Goal: Task Accomplishment & Management: Manage account settings

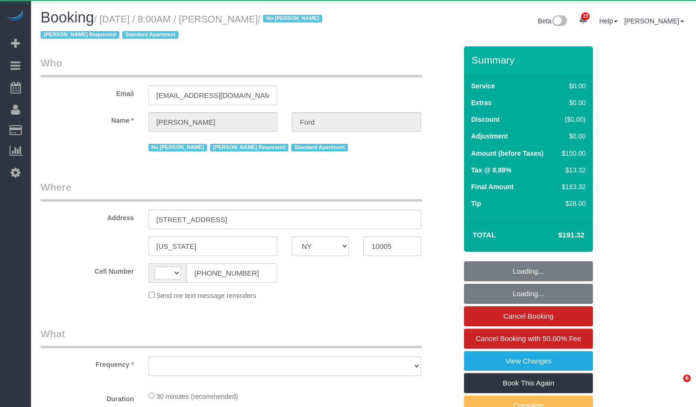
select select "NY"
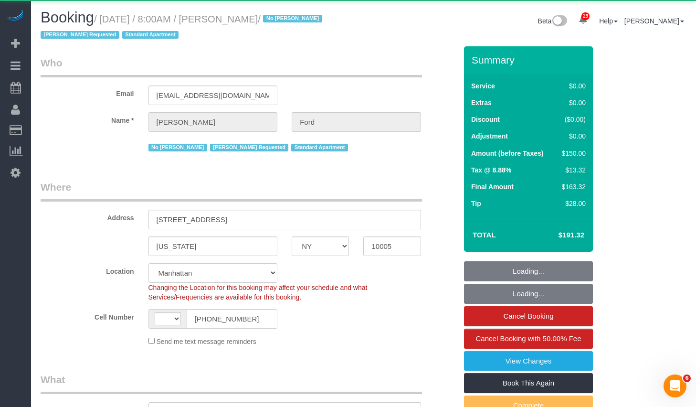
select select "string:[GEOGRAPHIC_DATA]"
select select "number:89"
select select "number:90"
select select "number:15"
select select "number:6"
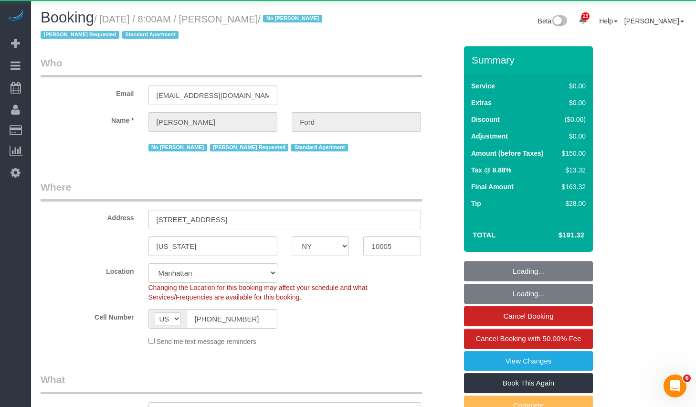
select select "object:1077"
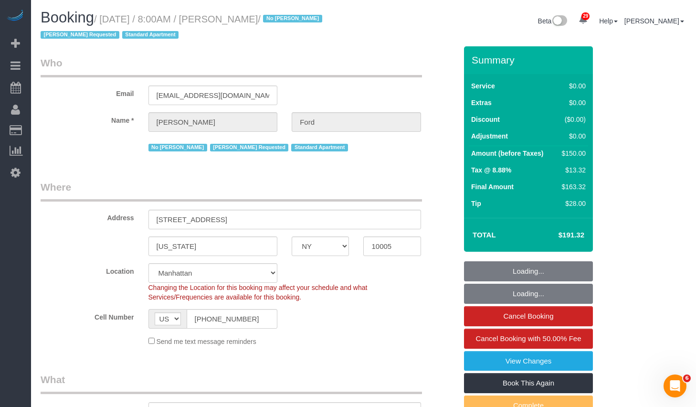
select select "string:stripe-pm_1Je0bP4VGloSiKo7XKUZzyAh"
select select "spot1"
select select "object:1540"
drag, startPoint x: 109, startPoint y: 22, endPoint x: 305, endPoint y: 24, distance: 195.4
click at [305, 24] on small "/ [DATE] / 8:00AM / [PERSON_NAME] / No [PERSON_NAME] Requested Standard Apartme…" at bounding box center [183, 27] width 285 height 27
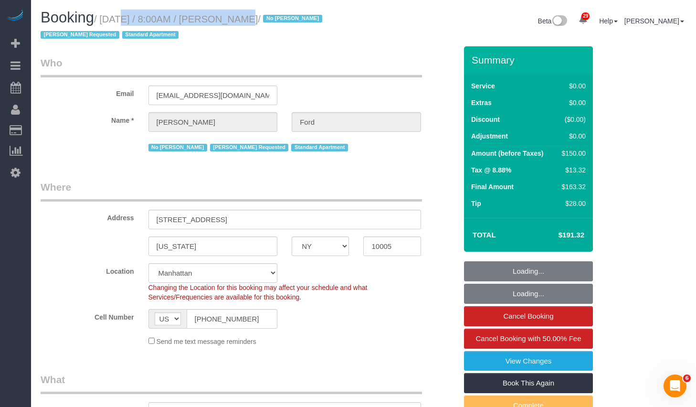
copy small "[DATE] / 8:00AM / [PERSON_NAME]"
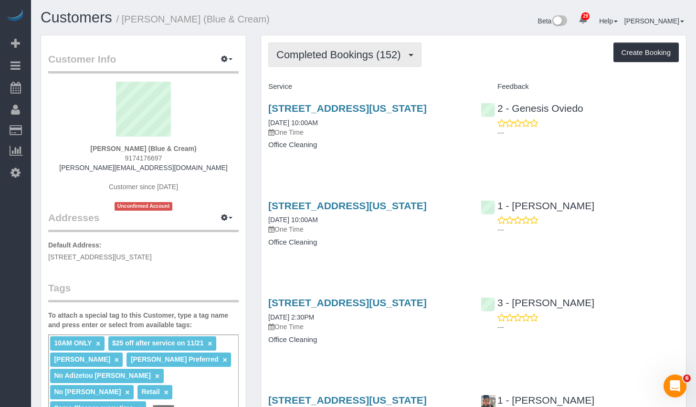
click at [371, 54] on span "Completed Bookings (152)" at bounding box center [341, 55] width 129 height 12
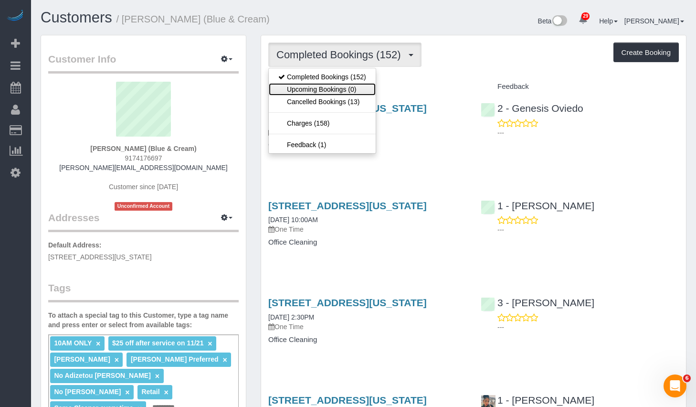
click at [309, 85] on link "Upcoming Bookings (0)" at bounding box center [322, 89] width 107 height 12
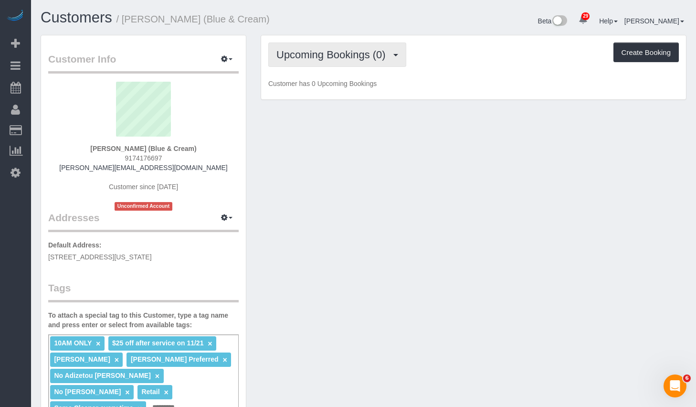
click at [349, 52] on span "Upcoming Bookings (0)" at bounding box center [334, 55] width 114 height 12
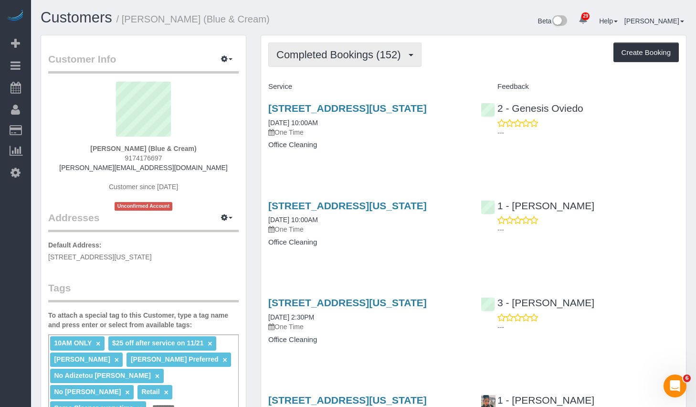
click at [382, 57] on span "Completed Bookings (152)" at bounding box center [341, 55] width 129 height 12
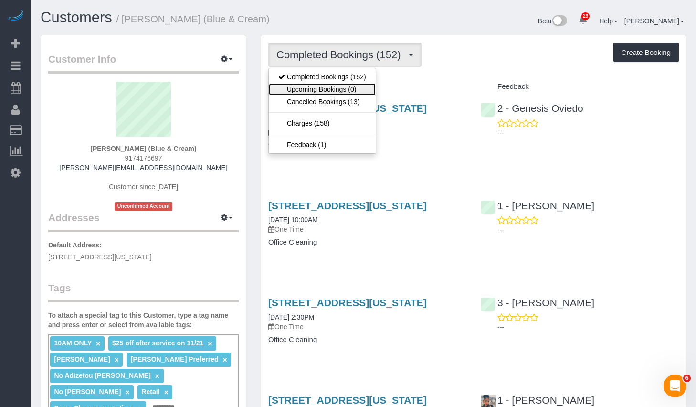
click at [321, 86] on link "Upcoming Bookings (0)" at bounding box center [322, 89] width 107 height 12
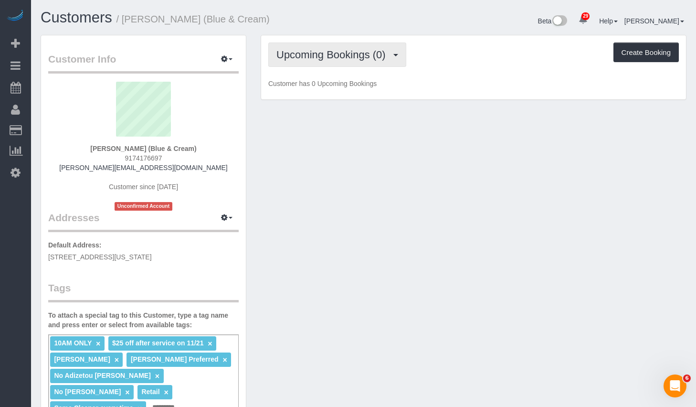
click at [334, 51] on span "Upcoming Bookings (0)" at bounding box center [334, 55] width 114 height 12
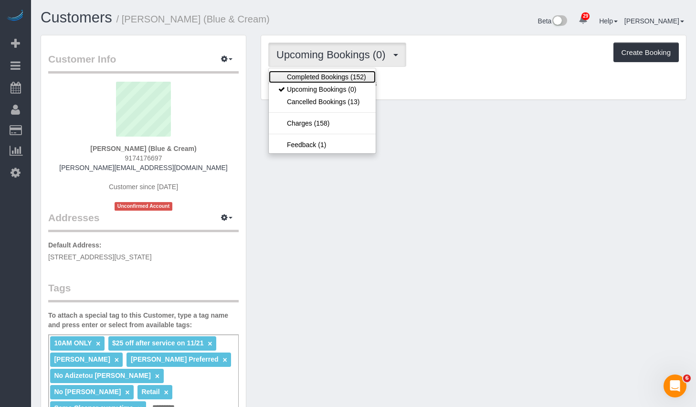
click at [299, 75] on link "Completed Bookings (152)" at bounding box center [322, 77] width 107 height 12
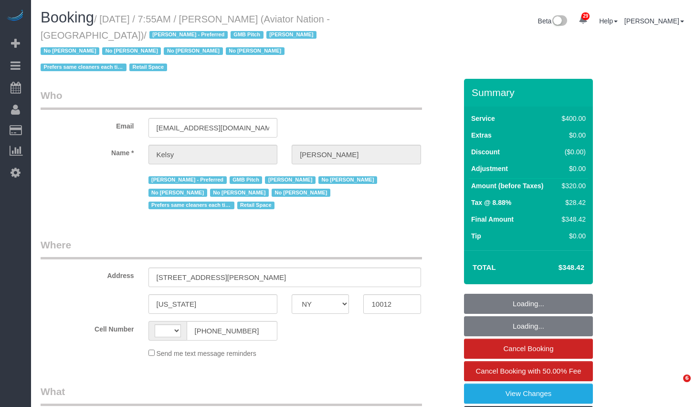
select select "NY"
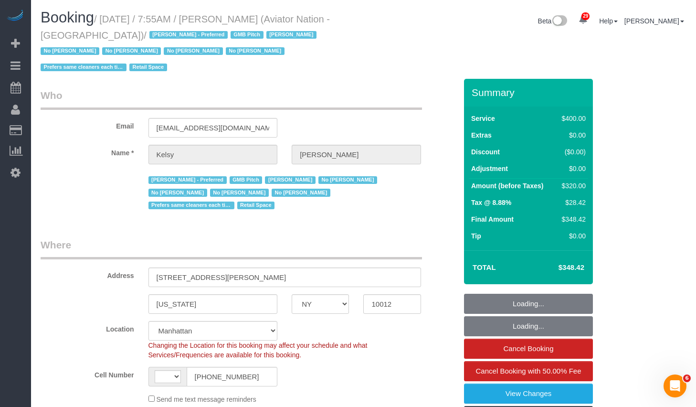
select select "string:stripe-pm_1PTRyR4VGloSiKo7PsbgBwLW"
select select "number:89"
select select "number:90"
select select "number:15"
select select "number:5"
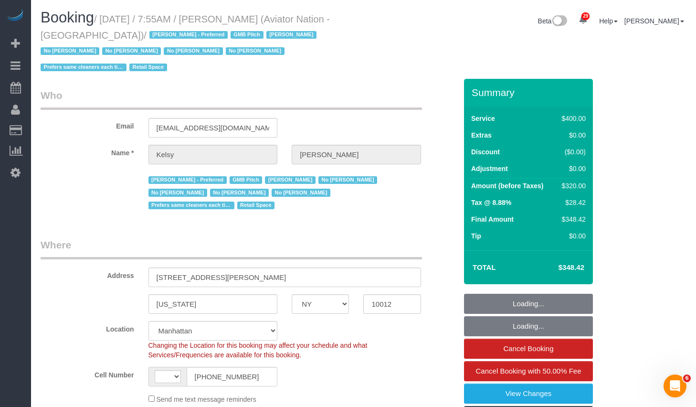
select select "string:[GEOGRAPHIC_DATA]"
select select "object:1572"
select select "2"
select select "150"
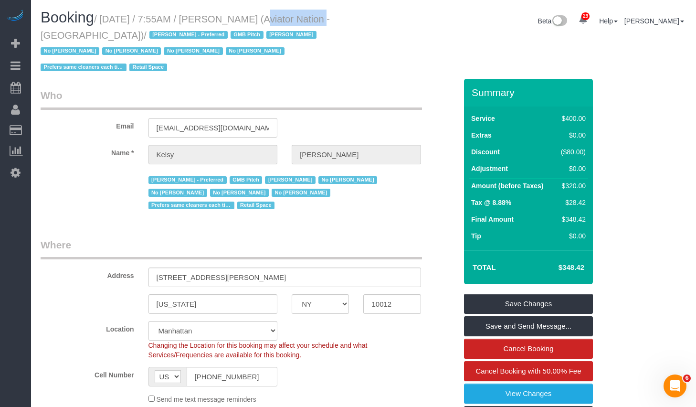
drag, startPoint x: 246, startPoint y: 19, endPoint x: 310, endPoint y: 21, distance: 64.0
click at [310, 21] on small "/ September 29, 2025 / 7:55AM / Kelsy Gonzalez (Aviator Nation - NYC) / Alketa …" at bounding box center [185, 43] width 289 height 59
copy small "Kelsy Gonzalez"
drag, startPoint x: 109, startPoint y: 18, endPoint x: 101, endPoint y: 37, distance: 20.3
click at [101, 37] on small "/ September 29, 2025 / 7:55AM / Kelsy Gonzalez (Aviator Nation - NYC) / Alketa …" at bounding box center [185, 43] width 289 height 59
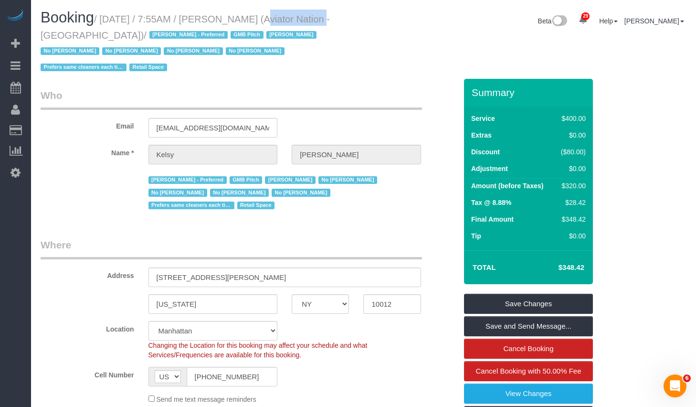
copy small "September 29, 2025 / 7:55AM / Kelsy Gonzalez (Aviator Nation - NYC)"
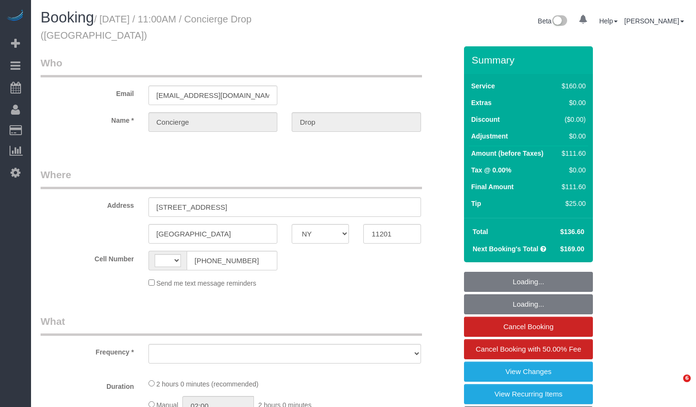
select select "NY"
select select "string:[GEOGRAPHIC_DATA]"
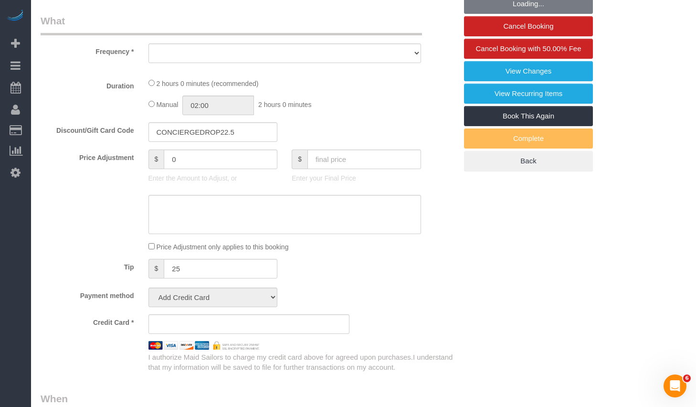
select select "string:stripe-pm_1RaQn24VGloSiKo7zeOF73Wj"
select select "number:89"
select select "number:90"
select select "number:15"
select select "number:6"
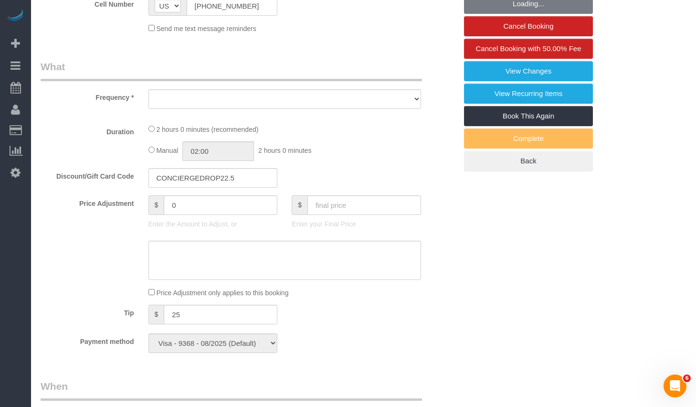
select select "object:966"
select select "spot1"
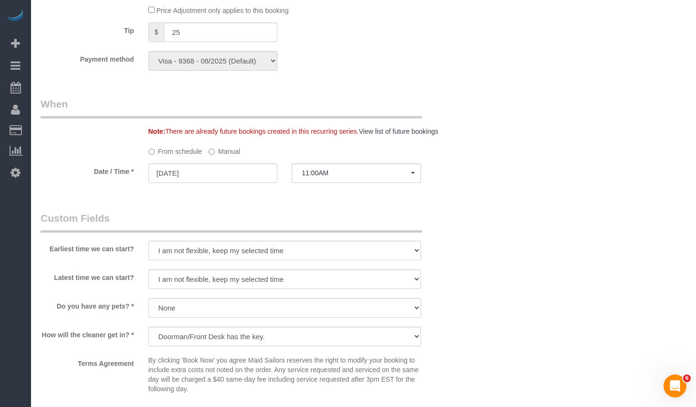
select select "object:1055"
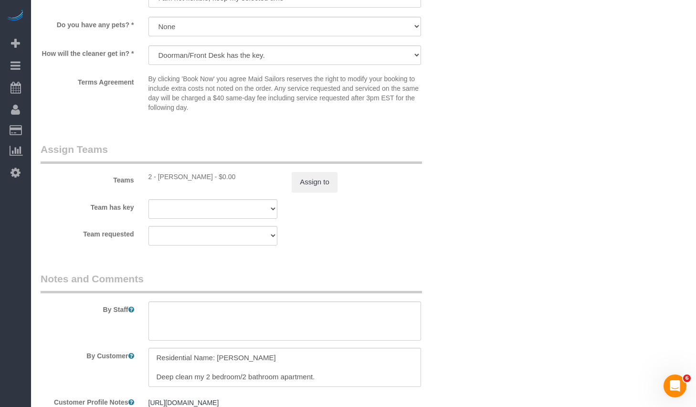
scroll to position [1120, 0]
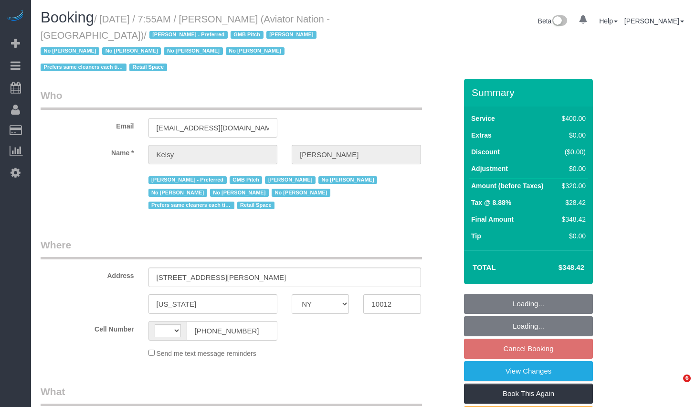
select select "NY"
select select "string:US"
select select "object:529"
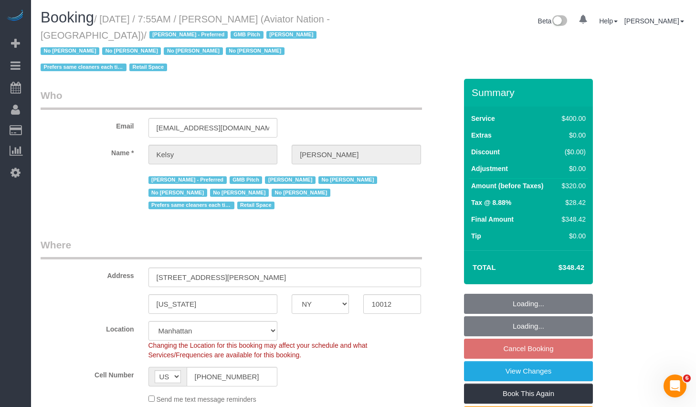
select select "string:stripe-pm_1PTRyR4VGloSiKo7PsbgBwLW"
select select "2"
select select "150"
select select "number:89"
select select "number:90"
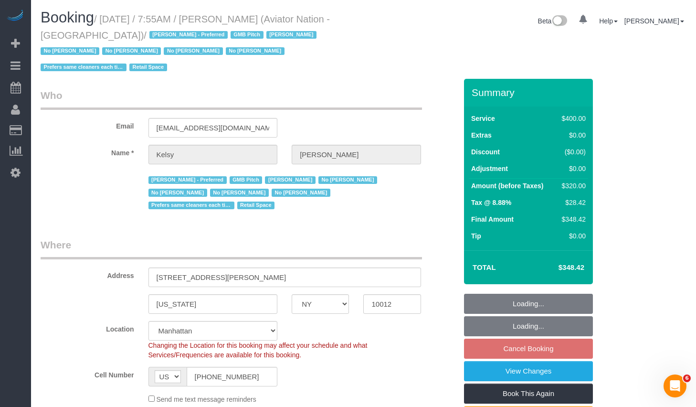
select select "number:15"
select select "number:5"
select select "object:1565"
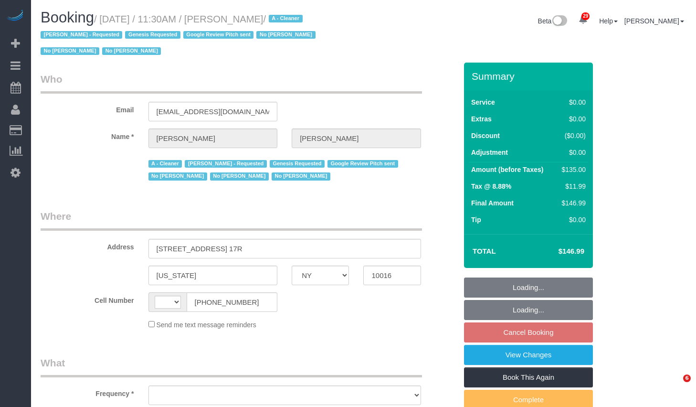
select select "NY"
select select "string:[GEOGRAPHIC_DATA]"
select select "object:839"
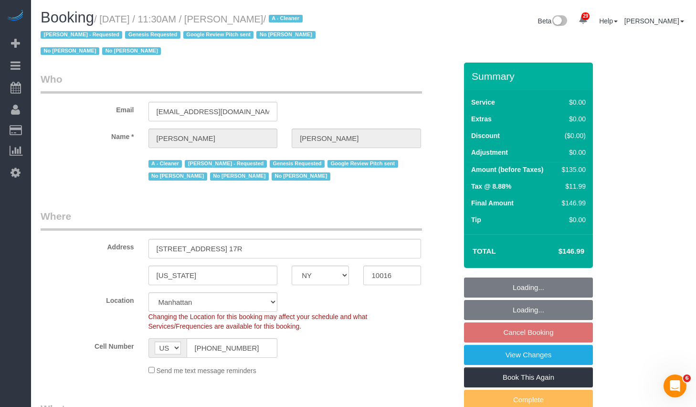
select select "string:stripe-pm_1Ju1nr4VGloSiKo76yscob3j"
select select "1"
select select "number:89"
select select "number:90"
select select "number:15"
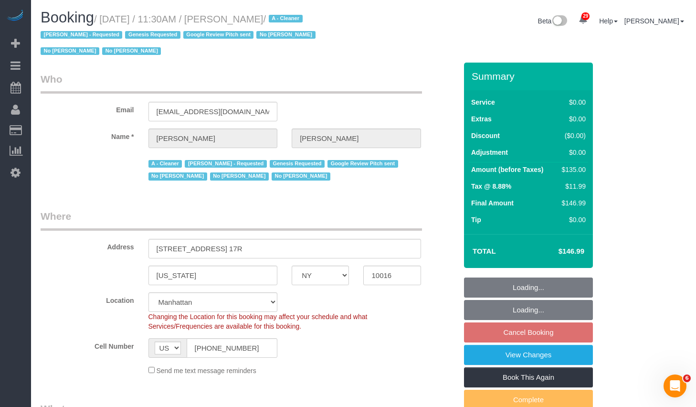
select select "number:6"
select select "number:21"
select select "object:1536"
select select "1"
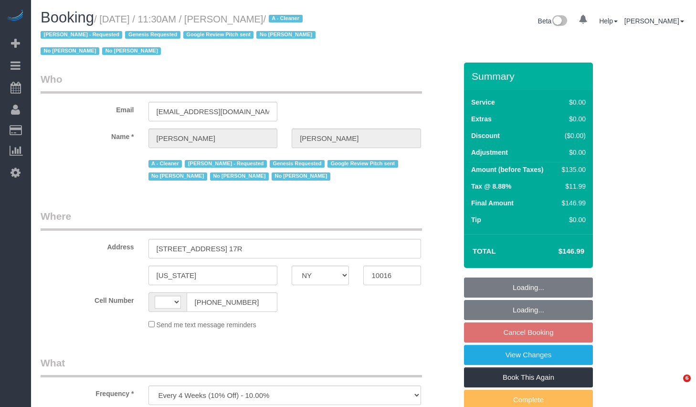
select select "NY"
select select "string:[GEOGRAPHIC_DATA]"
select select "string:stripe-pm_1Ju1nr4VGloSiKo76yscob3j"
select select "number:89"
select select "number:90"
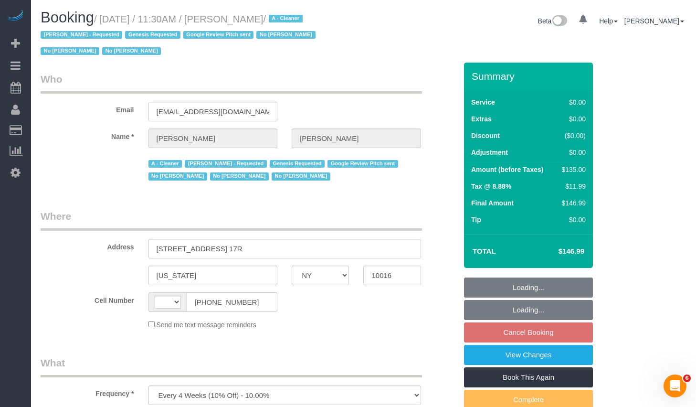
select select "number:15"
select select "number:6"
select select "number:21"
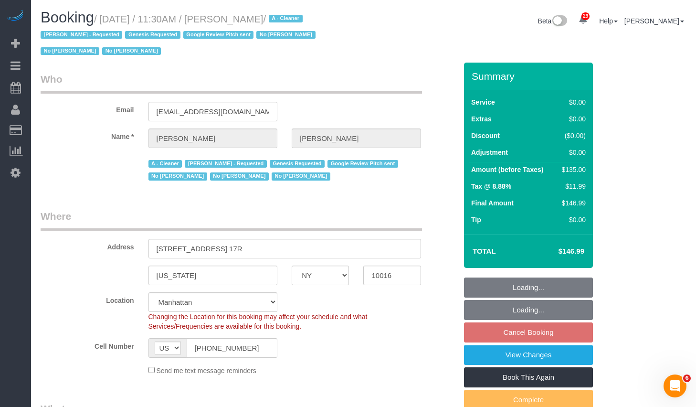
select select "object:1008"
select select "1"
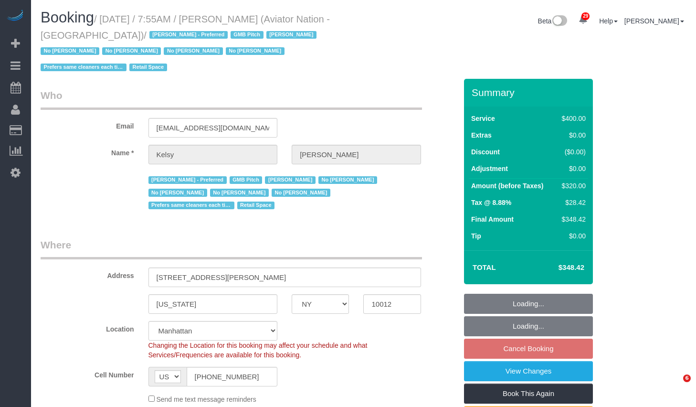
select select "NY"
select select "2"
select select "150"
select select "number:89"
select select "number:90"
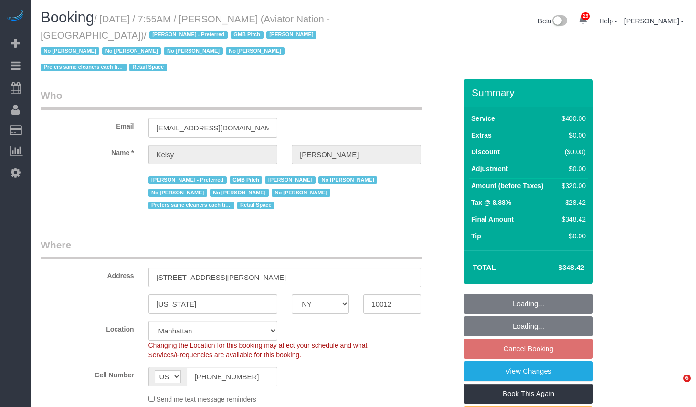
select select "number:15"
select select "number:5"
select select "object:1145"
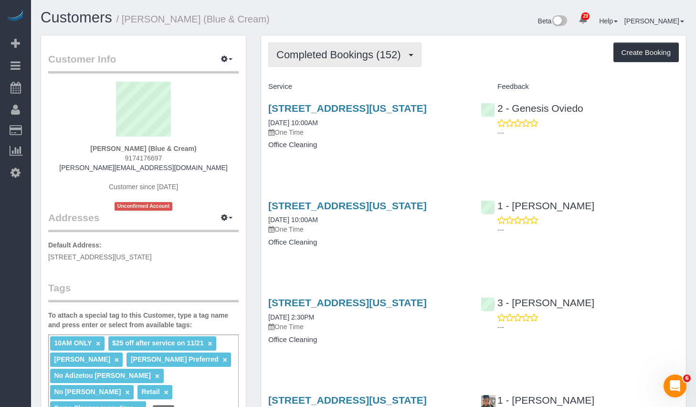
click at [367, 53] on span "Completed Bookings (152)" at bounding box center [341, 55] width 129 height 12
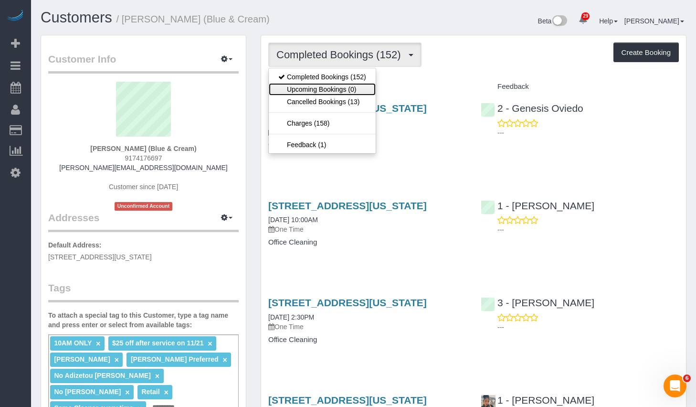
click at [303, 87] on link "Upcoming Bookings (0)" at bounding box center [322, 89] width 107 height 12
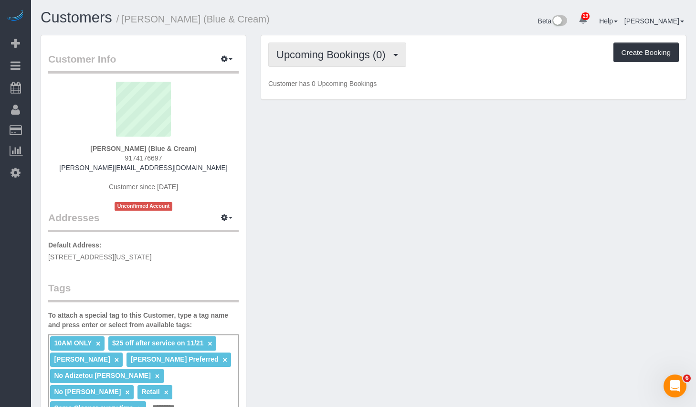
click at [331, 52] on span "Upcoming Bookings (0)" at bounding box center [334, 55] width 114 height 12
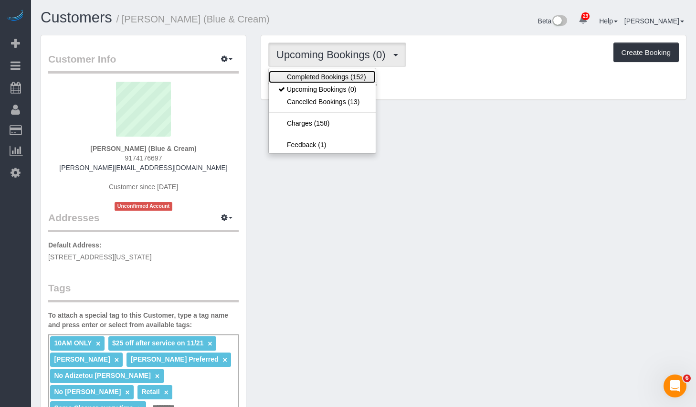
click at [303, 81] on link "Completed Bookings (152)" at bounding box center [322, 77] width 107 height 12
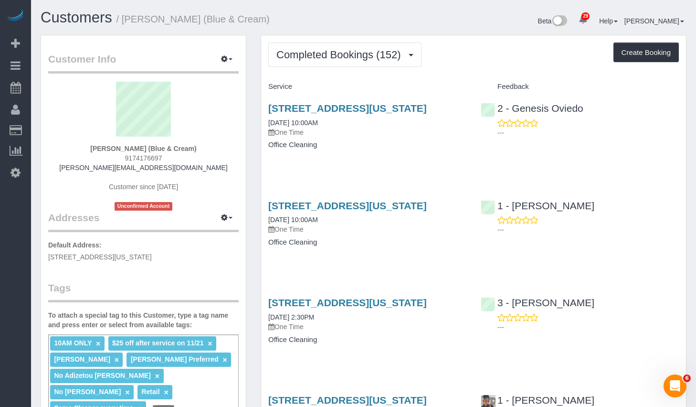
drag, startPoint x: 128, startPoint y: 20, endPoint x: 307, endPoint y: 18, distance: 178.6
click at [307, 18] on h1 "Customers / Jeff Goldstein (Blue & Cream)" at bounding box center [199, 18] width 316 height 16
copy small "Jeff Goldstein (Blue & Cream)"
drag, startPoint x: 264, startPoint y: 206, endPoint x: 459, endPoint y: 209, distance: 195.8
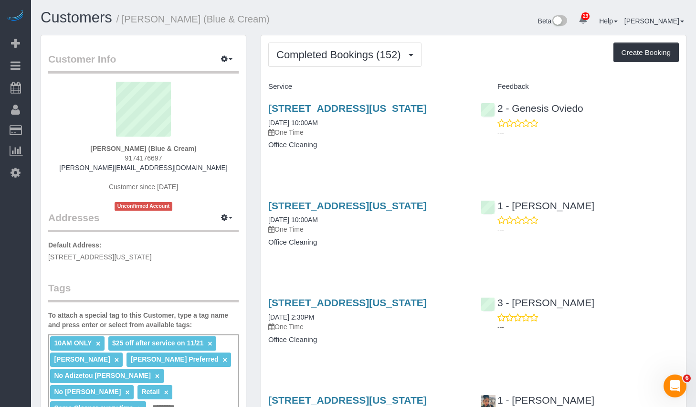
click at [459, 209] on div "1196 Madison Ave, New York, NY 10128 08/02/2025 10:00AM One Time Office Cleaning" at bounding box center [367, 229] width 213 height 74
copy link "1196 Madison Ave, New York, NY 10128"
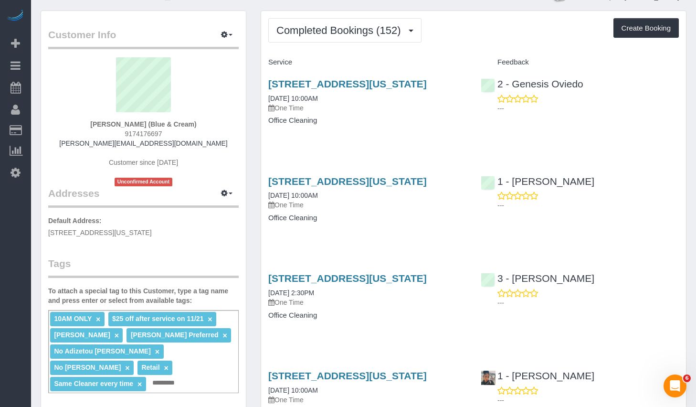
scroll to position [35, 0]
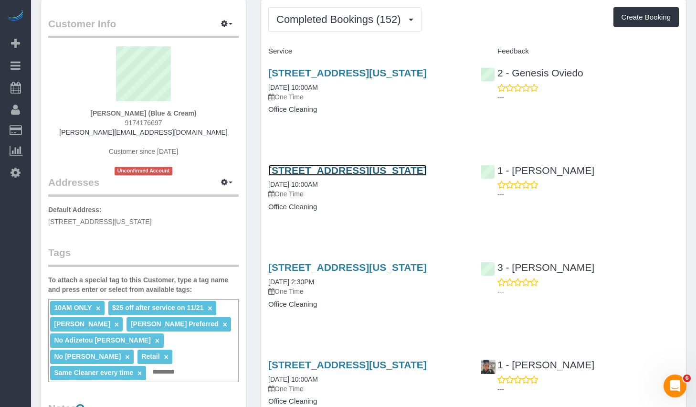
click at [325, 172] on link "1196 Madison Ave, New York, NY 10128" at bounding box center [347, 170] width 159 height 11
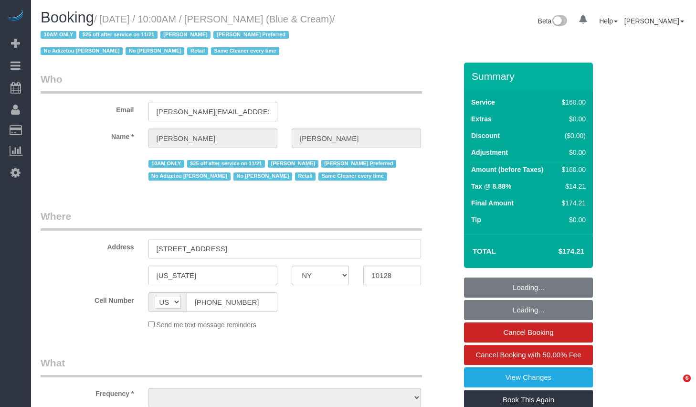
select select "NY"
select select "object:852"
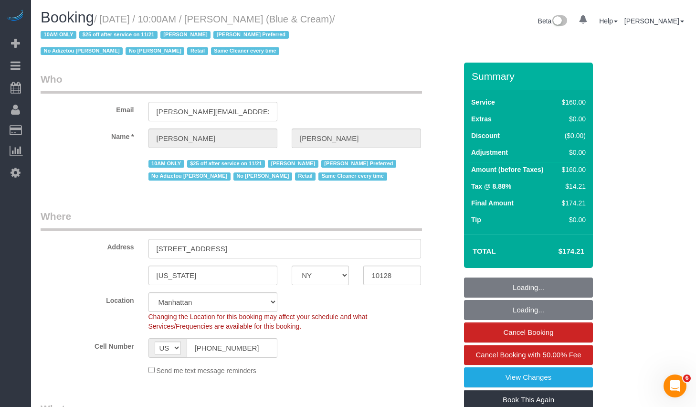
select select "string:stripe-pm_1RrPad4VGloSiKo7K45zcC9I"
select select "spot1"
select select "number:89"
select select "number:90"
select select "number:15"
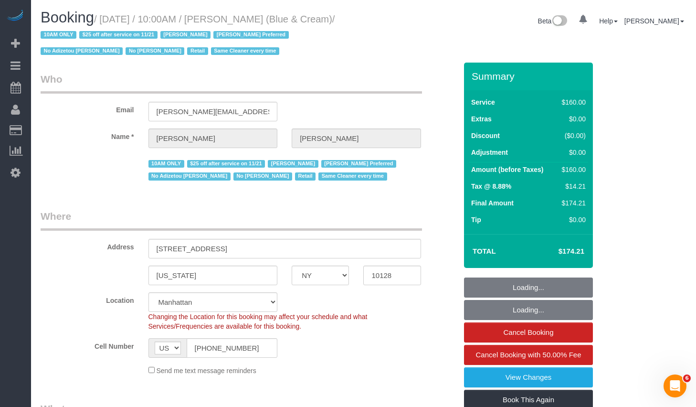
select select "number:5"
select select "object:1512"
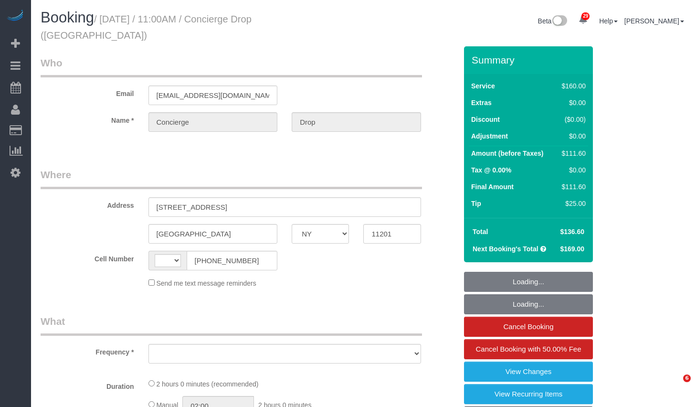
select select "NY"
select select "string:[GEOGRAPHIC_DATA]"
select select "number:89"
select select "number:90"
select select "number:15"
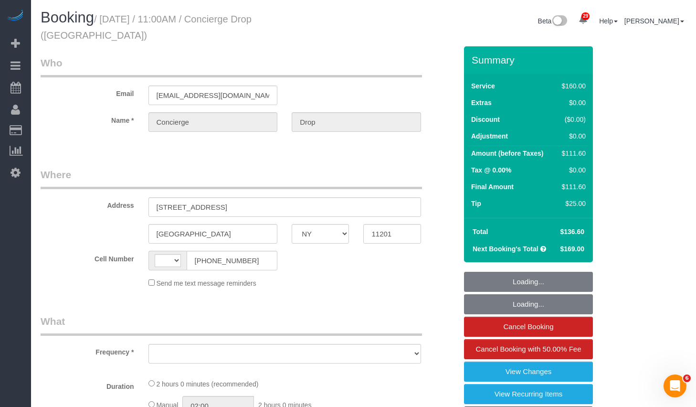
select select "number:6"
select select "object:964"
select select "string:stripe-pm_1RaQn24VGloSiKo7zeOF73Wj"
select select "spot1"
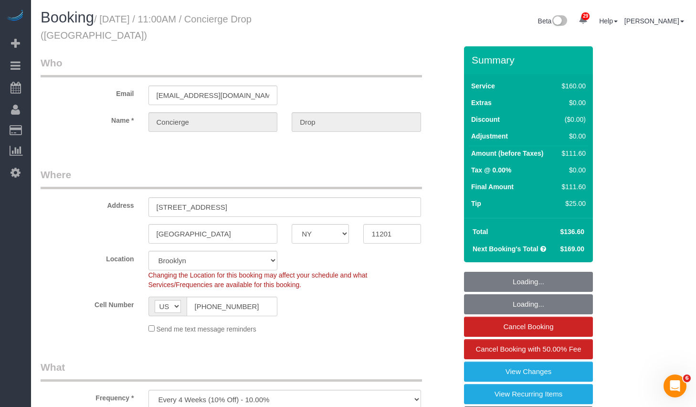
select select "object:974"
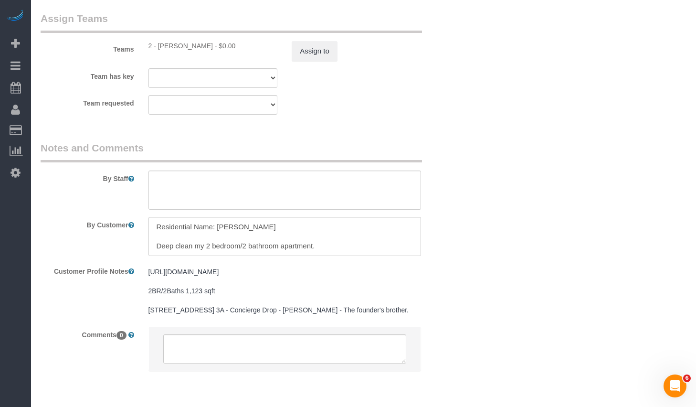
scroll to position [1082, 0]
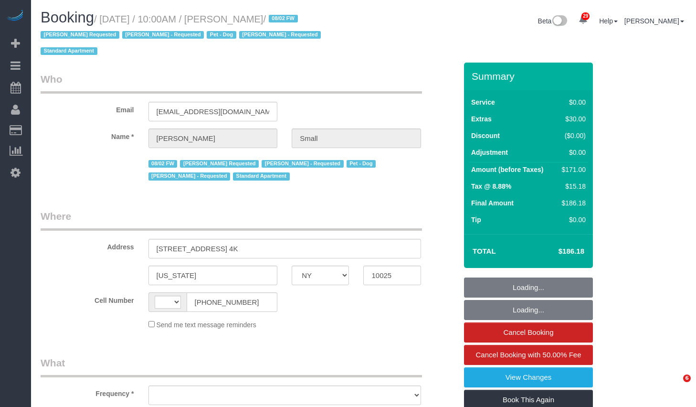
select select "NY"
select select "string:US"
select select "string:stripe-pm_1R02004VGloSiKo7MC8wQRCy"
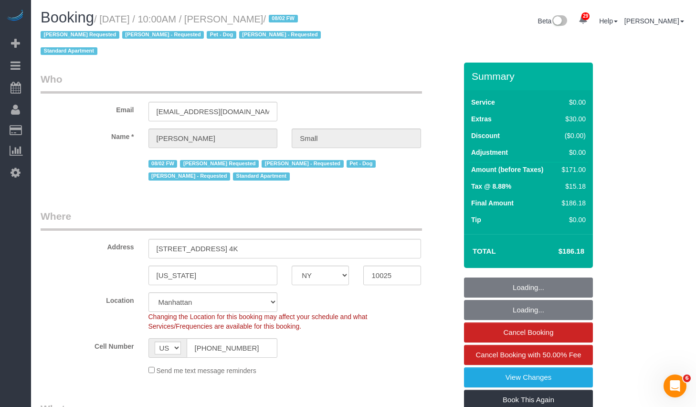
select select "object:862"
select select "1"
select select "number:89"
select select "number:90"
select select "number:13"
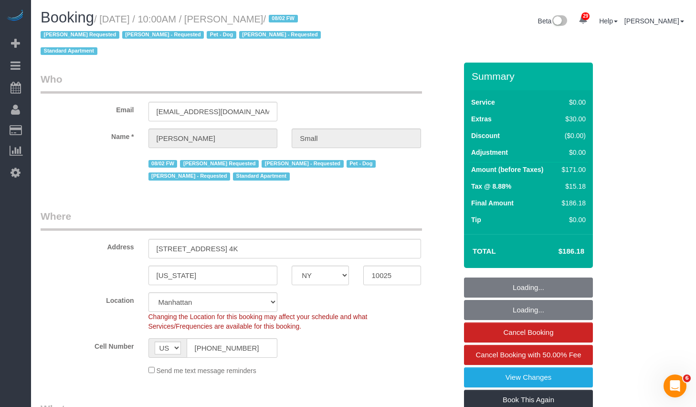
select select "number:5"
select select "spot1"
select select "object:1542"
select select "1"
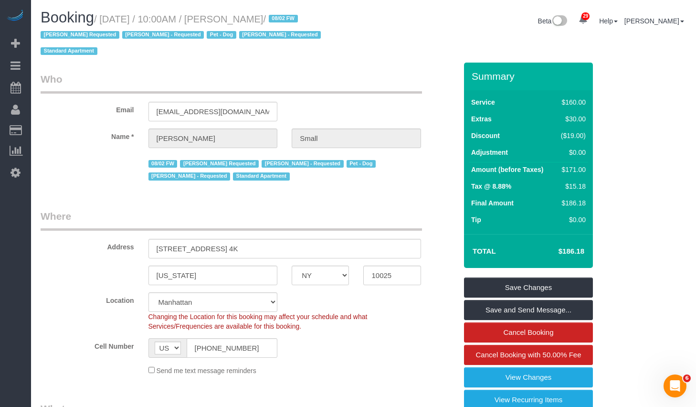
click at [111, 21] on small "/ September 29, 2025 / 10:00AM / Jacob Small / 08/02 FW Isabella Simplicio Requ…" at bounding box center [182, 35] width 283 height 43
drag, startPoint x: 108, startPoint y: 21, endPoint x: 304, endPoint y: 18, distance: 196.3
click at [304, 18] on small "/ September 29, 2025 / 10:00AM / Jacob Small / 08/02 FW Isabella Simplicio Requ…" at bounding box center [182, 35] width 283 height 43
copy small "September 29, 2025 / 10:00AM / Jacob Small"
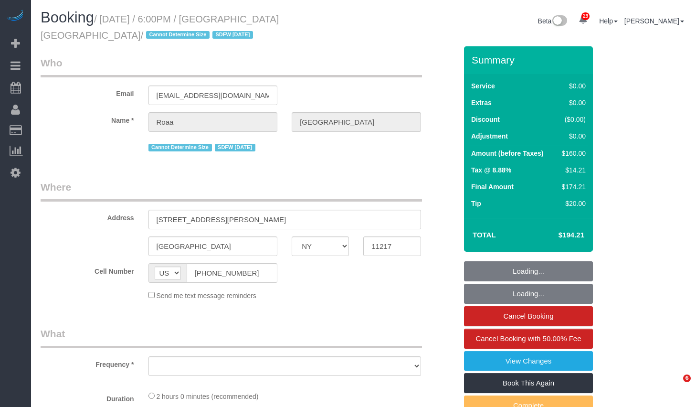
select select "NY"
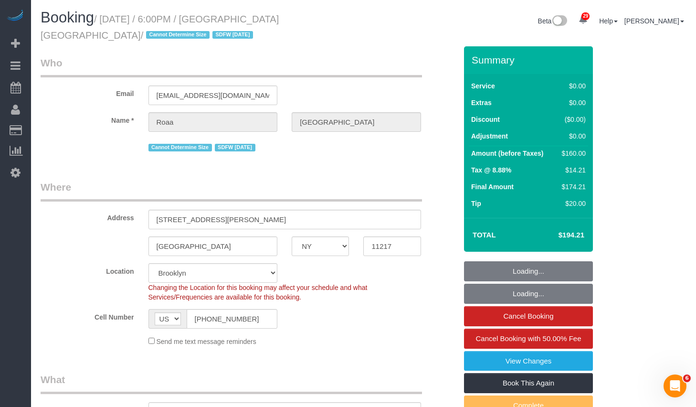
select select "object:1465"
select select "string:stripe-pm_1PnQiL4VGloSiKo7JPlDsWnS"
select select "spot1"
select select "1"
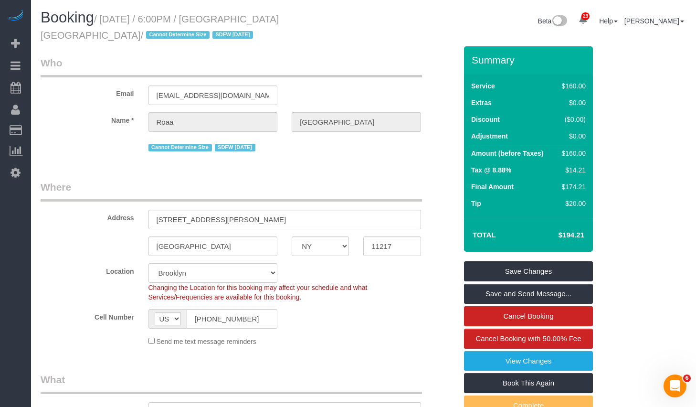
click at [104, 15] on small "/ [DATE] / 6:00PM / [GEOGRAPHIC_DATA] [GEOGRAPHIC_DATA] / Cannot Determine Size…" at bounding box center [160, 27] width 238 height 27
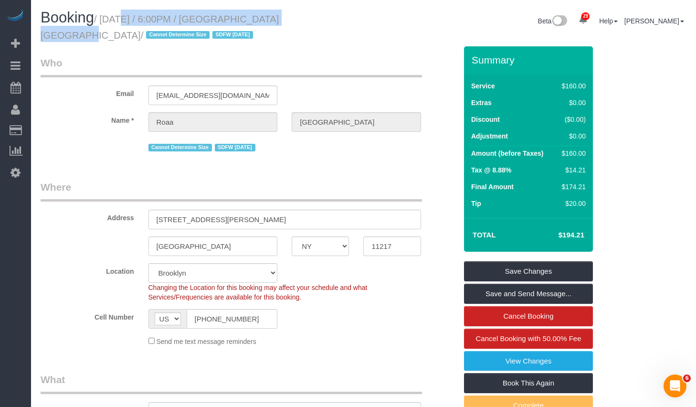
copy small "[DATE] / 6:00PM / [GEOGRAPHIC_DATA] [GEOGRAPHIC_DATA]"
drag, startPoint x: 109, startPoint y: 18, endPoint x: 299, endPoint y: 22, distance: 189.7
click at [279, 22] on small "/ [DATE] / 6:00PM / [GEOGRAPHIC_DATA] [GEOGRAPHIC_DATA] / Cannot Determine Size…" at bounding box center [160, 27] width 238 height 27
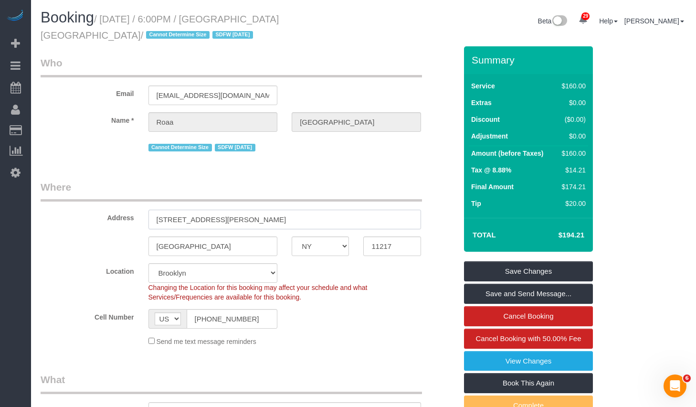
click at [280, 218] on input "[STREET_ADDRESS][PERSON_NAME]" at bounding box center [285, 220] width 273 height 20
click at [373, 245] on input "11217" at bounding box center [391, 246] width 57 height 20
click at [374, 245] on input "11217" at bounding box center [391, 246] width 57 height 20
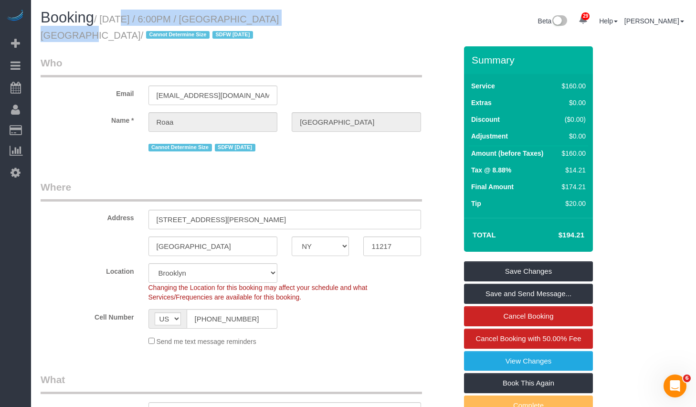
drag, startPoint x: 107, startPoint y: 20, endPoint x: 299, endPoint y: 19, distance: 191.5
click at [279, 19] on small "/ [DATE] / 6:00PM / [GEOGRAPHIC_DATA] [GEOGRAPHIC_DATA] / Cannot Determine Size…" at bounding box center [160, 27] width 238 height 27
copy small "[DATE] / 6:00PM / [GEOGRAPHIC_DATA] [GEOGRAPHIC_DATA]"
